Goal: Transaction & Acquisition: Purchase product/service

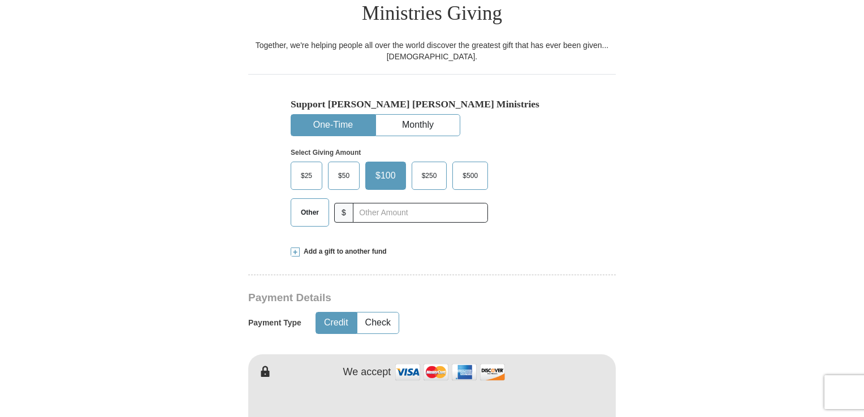
scroll to position [324, 0]
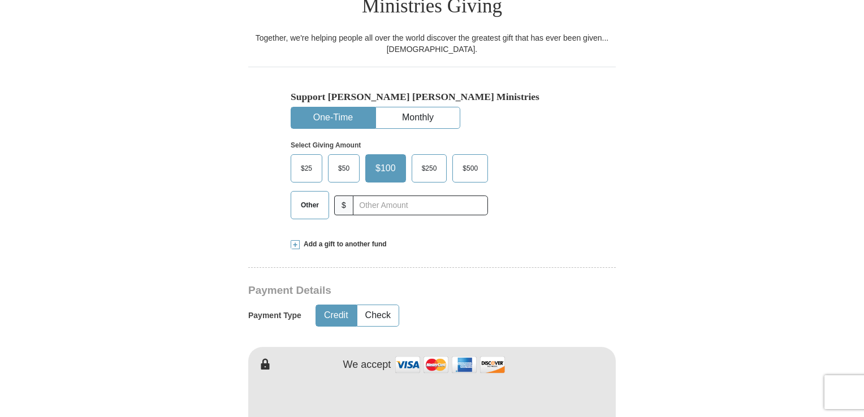
click at [344, 160] on span "$50" at bounding box center [343, 168] width 23 height 17
click at [0, 0] on input "$50" at bounding box center [0, 0] width 0 height 0
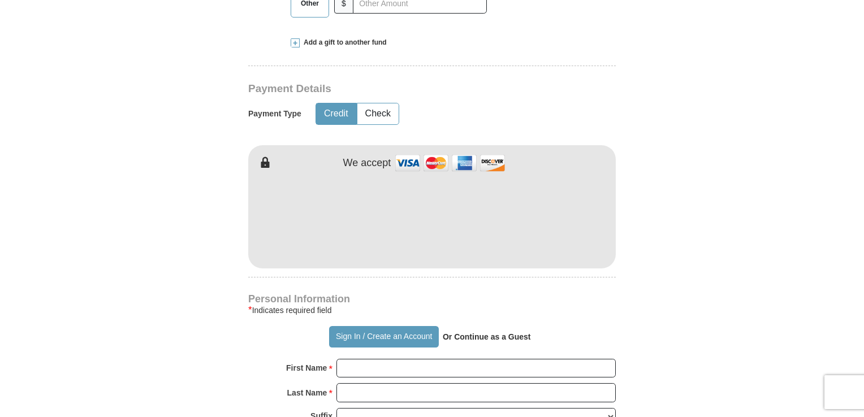
scroll to position [528, 0]
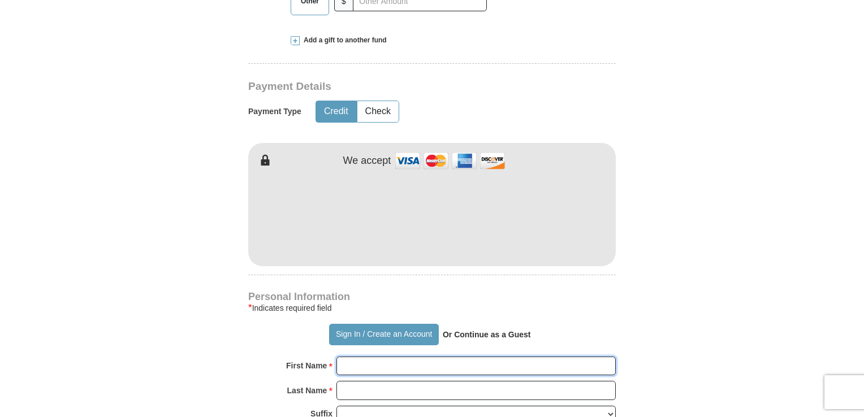
click at [384, 357] on input "First Name *" at bounding box center [475, 366] width 279 height 19
type input "[PERSON_NAME] & [PERSON_NAME]"
click at [363, 381] on input "Last Name *" at bounding box center [475, 390] width 279 height 19
type input "Akinsete"
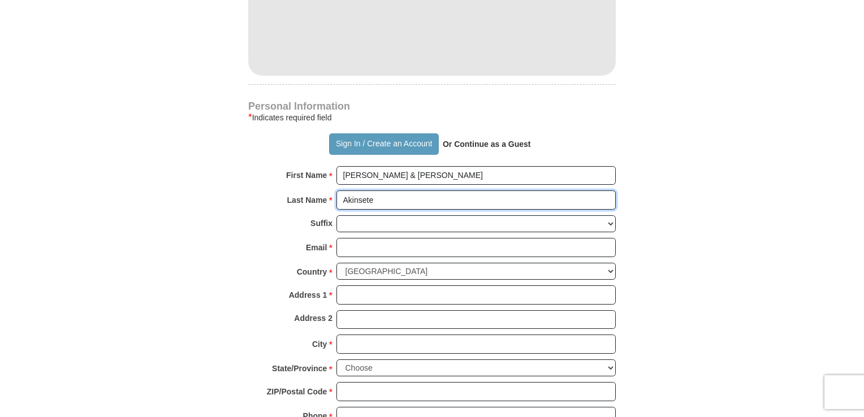
scroll to position [723, 0]
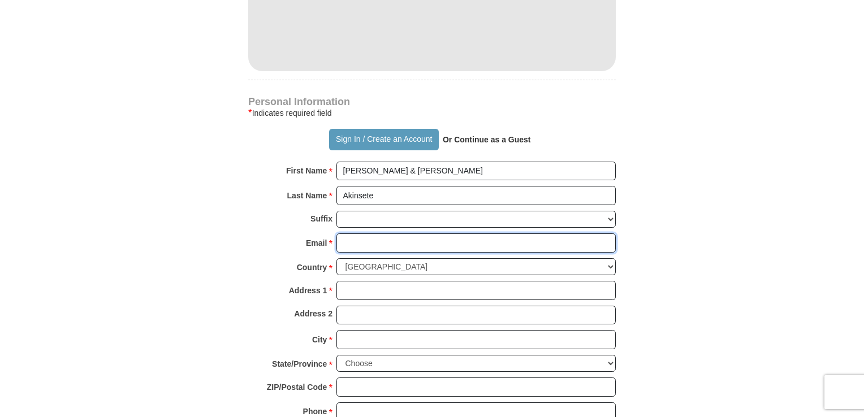
click at [346, 233] on input "Email *" at bounding box center [475, 242] width 279 height 19
type input "[EMAIL_ADDRESS][DOMAIN_NAME]"
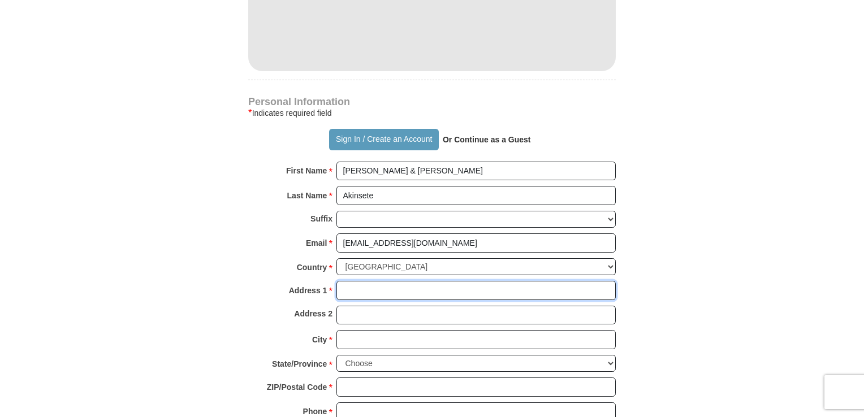
type input "[STREET_ADDRESS]"
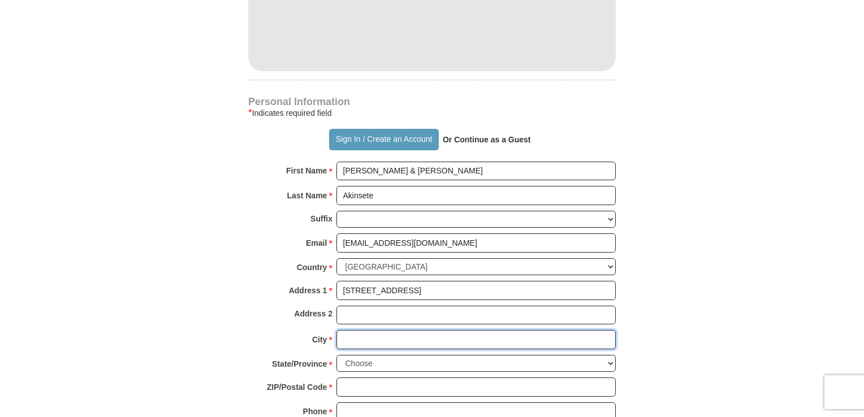
type input "Proctorville"
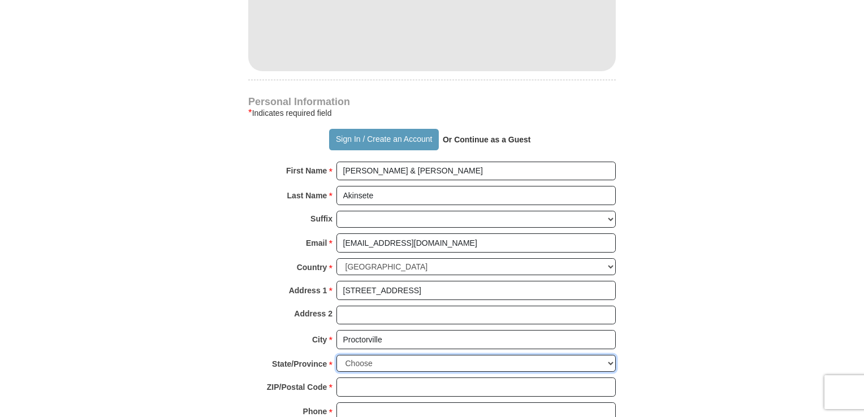
select select "OH"
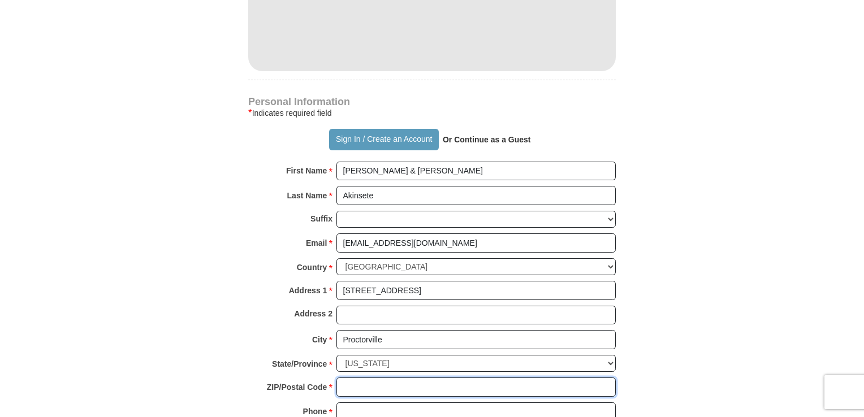
type input "45669"
type input "7405502650"
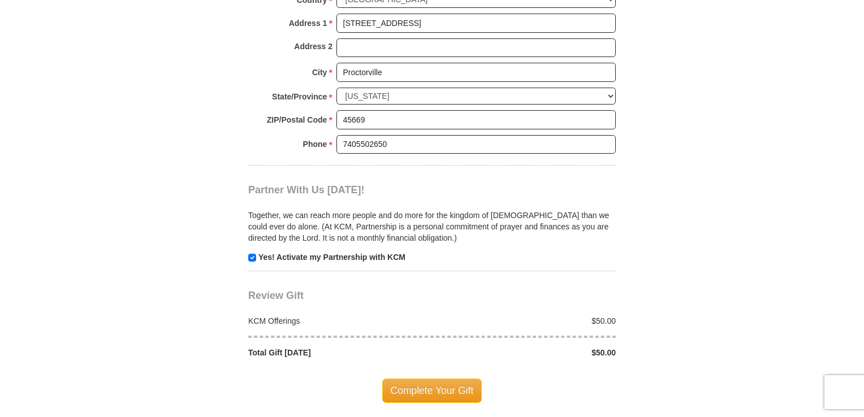
scroll to position [1002, 0]
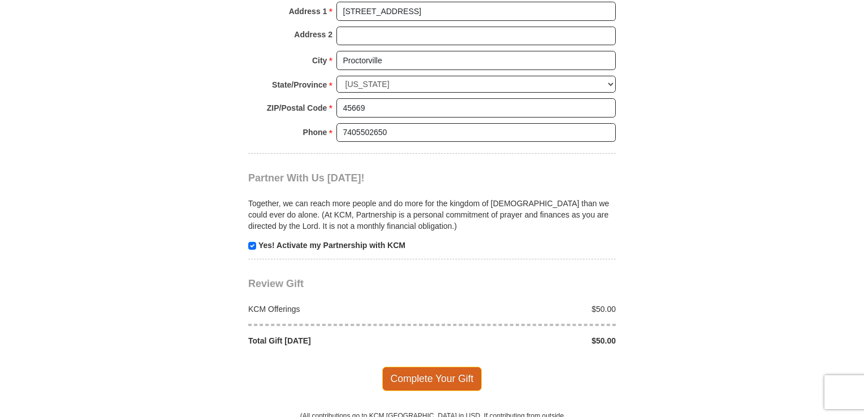
click at [444, 367] on span "Complete Your Gift" at bounding box center [432, 379] width 100 height 24
